Goal: Check status

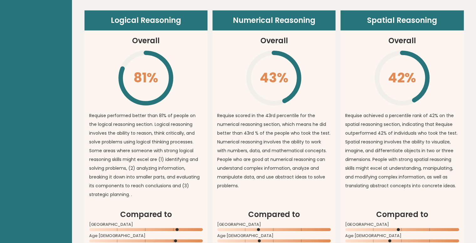
scroll to position [500, 0]
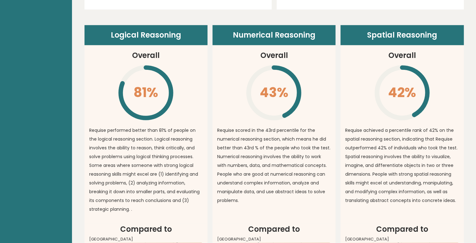
click at [264, 112] on article "Spatial Reasoning Overall 42% \ Requise achieved a percentile rank of 42% on th…" at bounding box center [401, 124] width 123 height 198
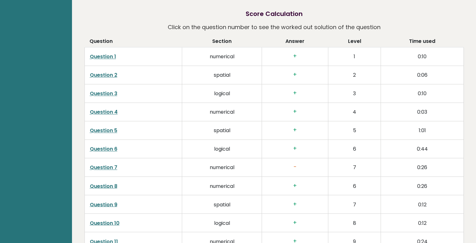
scroll to position [989, 0]
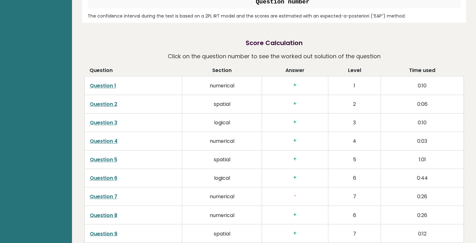
click at [98, 143] on link "Question 4" at bounding box center [104, 140] width 28 height 7
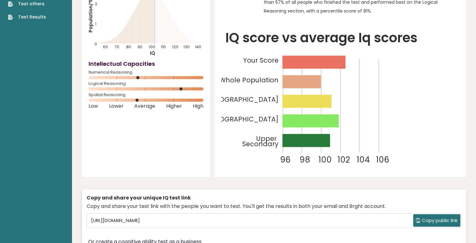
scroll to position [0, 0]
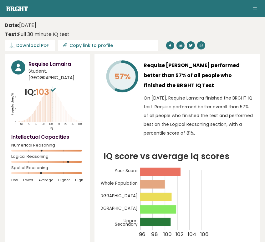
click at [159, 23] on div "Date: [DATE] Test: Full 30 minute IQ test" at bounding box center [128, 30] width 246 height 17
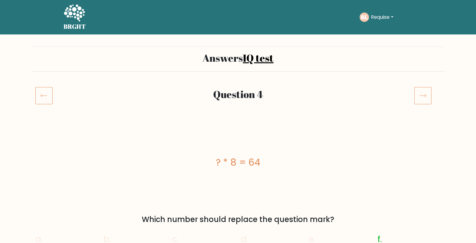
click at [44, 103] on icon at bounding box center [43, 96] width 17 height 18
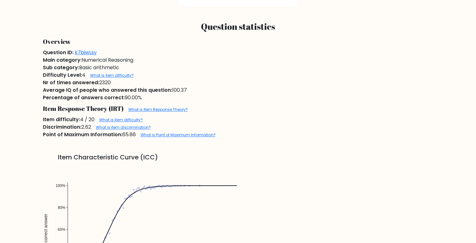
scroll to position [313, 0]
